Goal: Find specific page/section: Find specific page/section

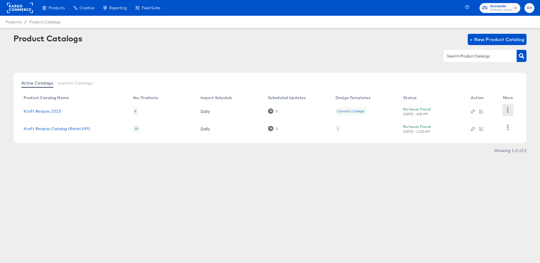
click at [507, 110] on icon "button" at bounding box center [508, 109] width 5 height 5
click at [488, 111] on div "HUD Checks (Internal)" at bounding box center [485, 109] width 56 height 9
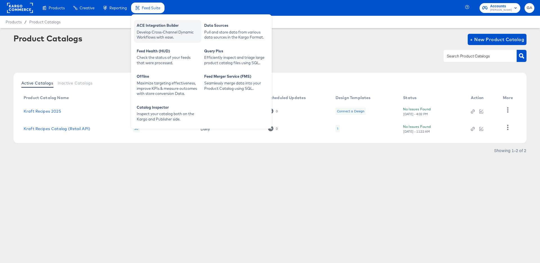
click at [154, 30] on div "Develop Cross-Channel Dynamic Workflows with ease." at bounding box center [168, 35] width 62 height 10
